Goal: Task Accomplishment & Management: Manage account settings

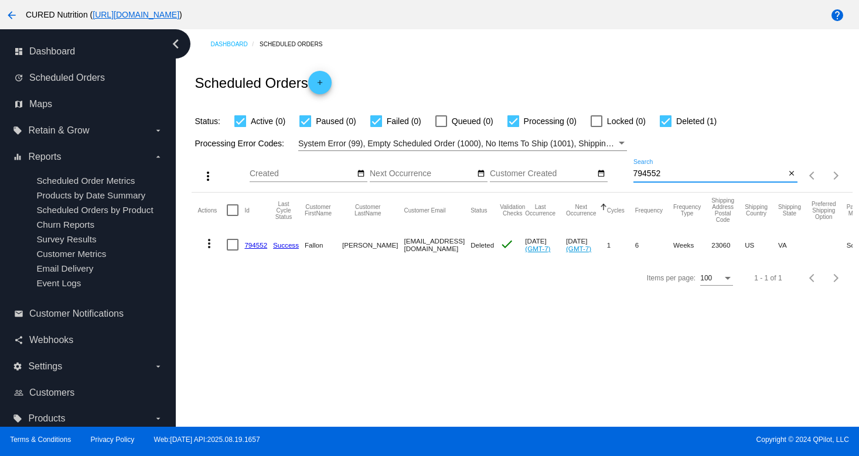
click at [670, 173] on input "794552" at bounding box center [709, 173] width 152 height 9
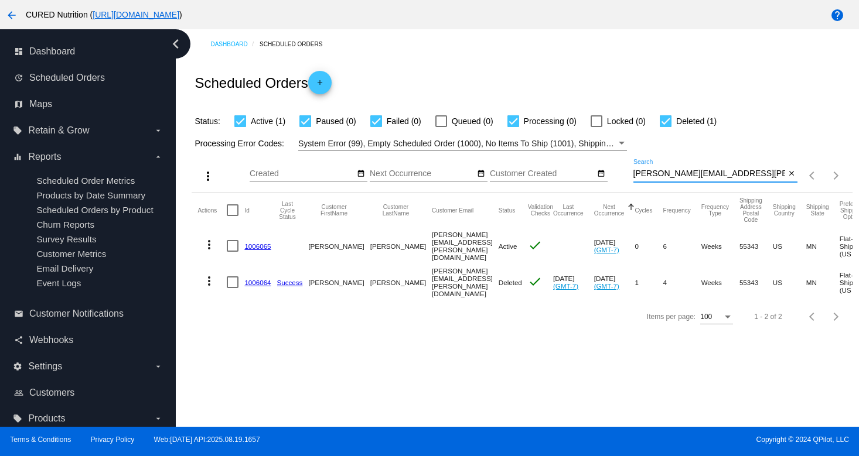
type input "[PERSON_NAME][EMAIL_ADDRESS][PERSON_NAME][DOMAIN_NAME]"
click at [258, 244] on link "1006065" at bounding box center [257, 247] width 26 height 8
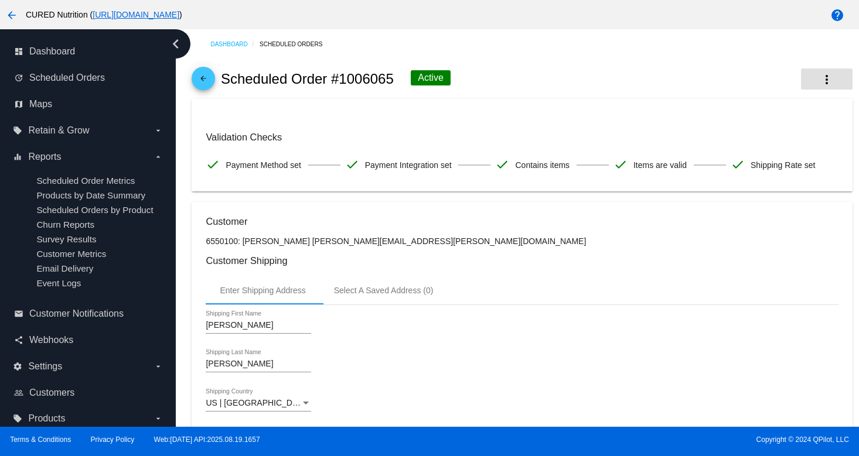
click at [814, 80] on button "more_vert" at bounding box center [827, 79] width 52 height 21
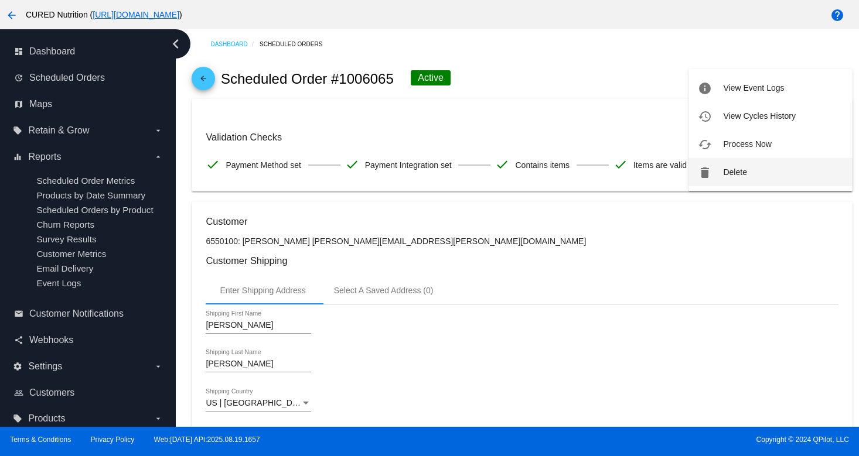
click at [721, 173] on button "delete Delete" at bounding box center [771, 172] width 164 height 28
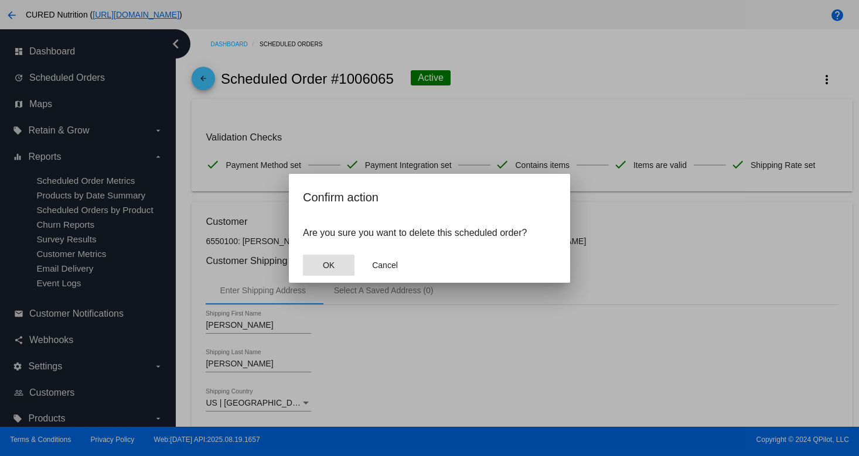
click at [340, 258] on button "OK" at bounding box center [329, 265] width 52 height 21
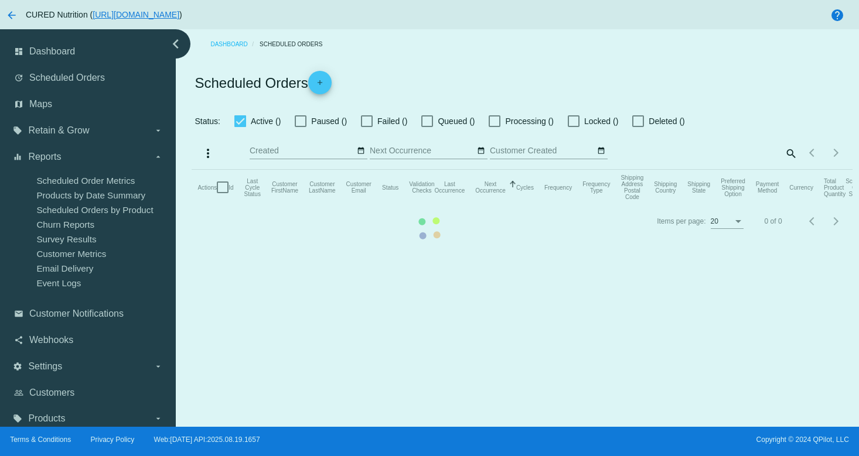
checkbox input "true"
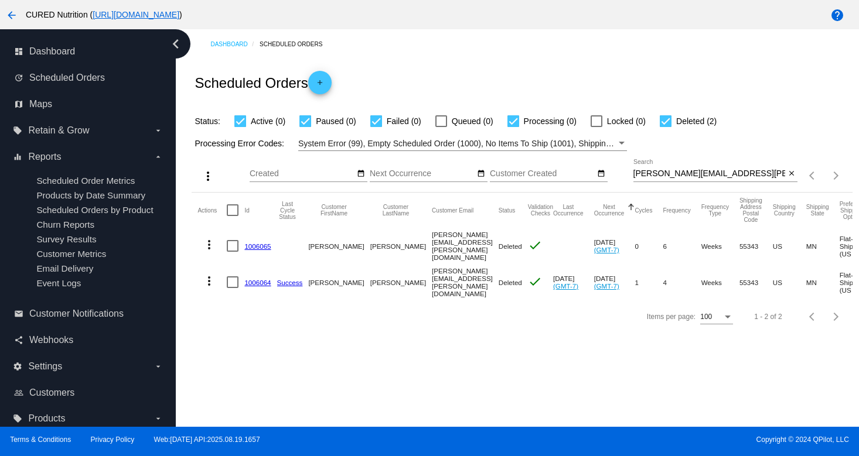
click at [657, 172] on input "[PERSON_NAME][EMAIL_ADDRESS][PERSON_NAME][DOMAIN_NAME]" at bounding box center [709, 173] width 152 height 9
paste input "[EMAIL_ADDRESS]"
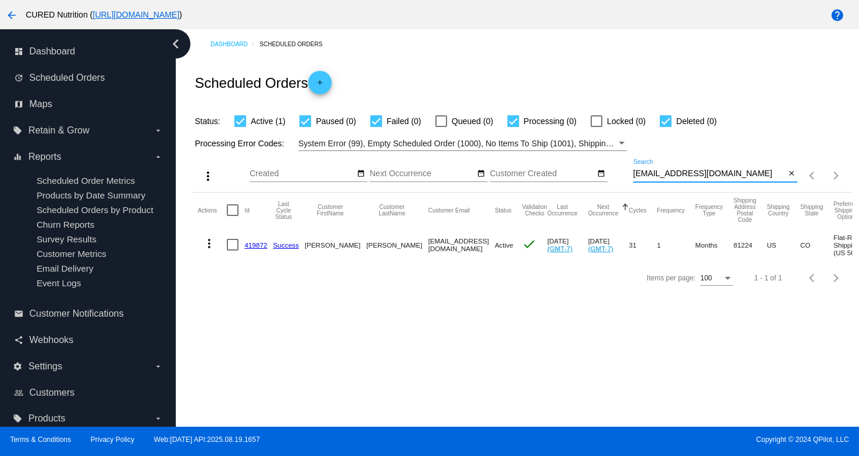
type input "[EMAIL_ADDRESS][DOMAIN_NAME]"
click at [254, 243] on link "419872" at bounding box center [255, 245] width 23 height 8
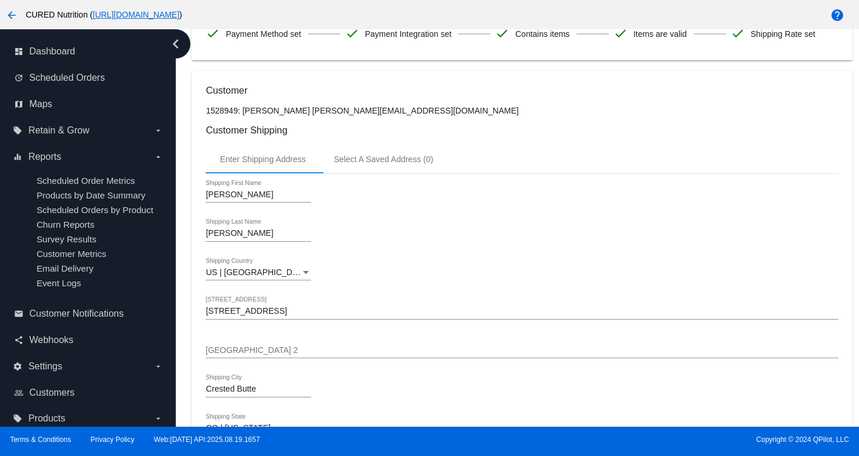
scroll to position [223, 0]
